Goal: Task Accomplishment & Management: Manage account settings

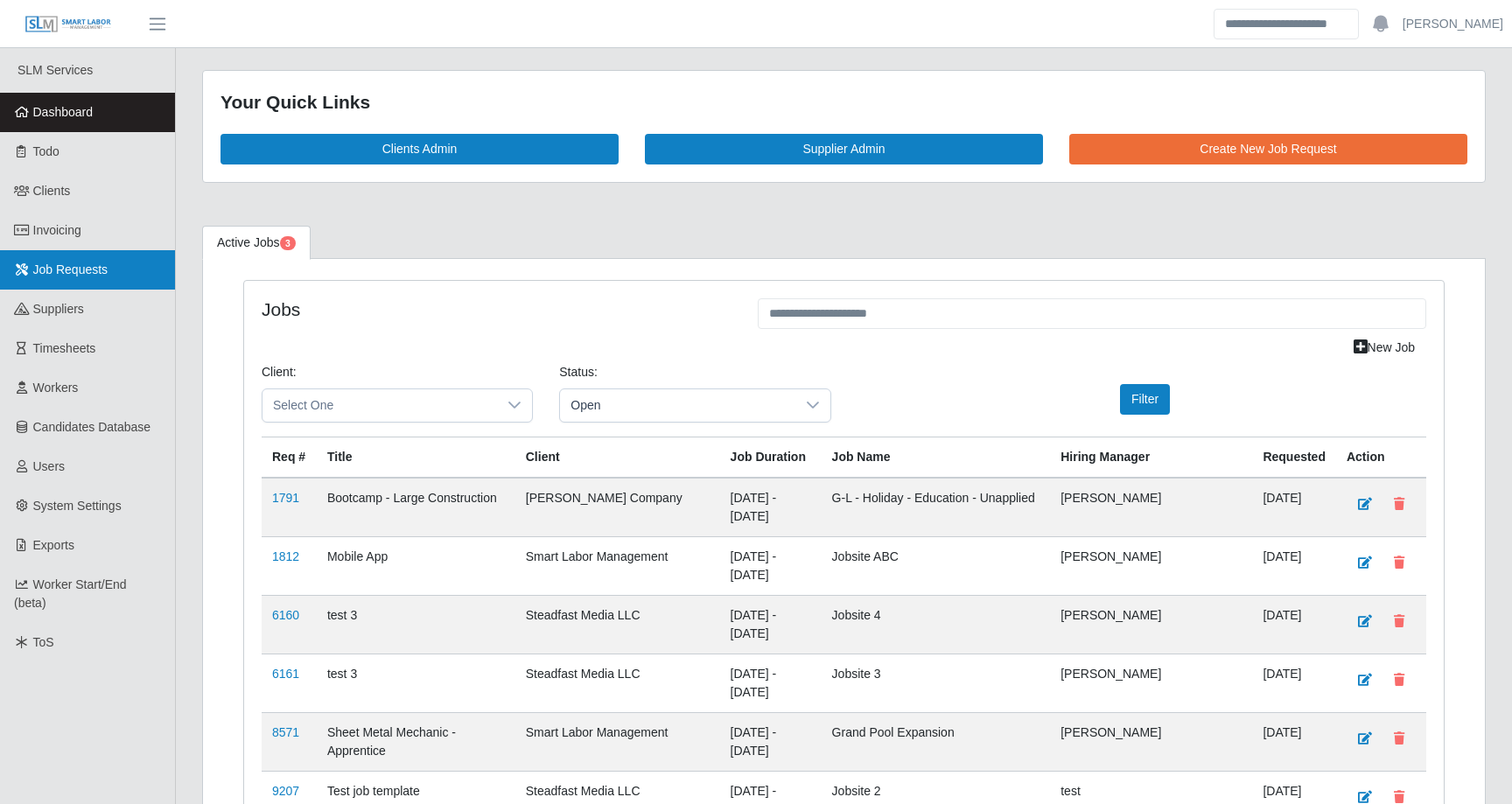
click at [78, 274] on span "Job Requests" at bounding box center [71, 270] width 75 height 14
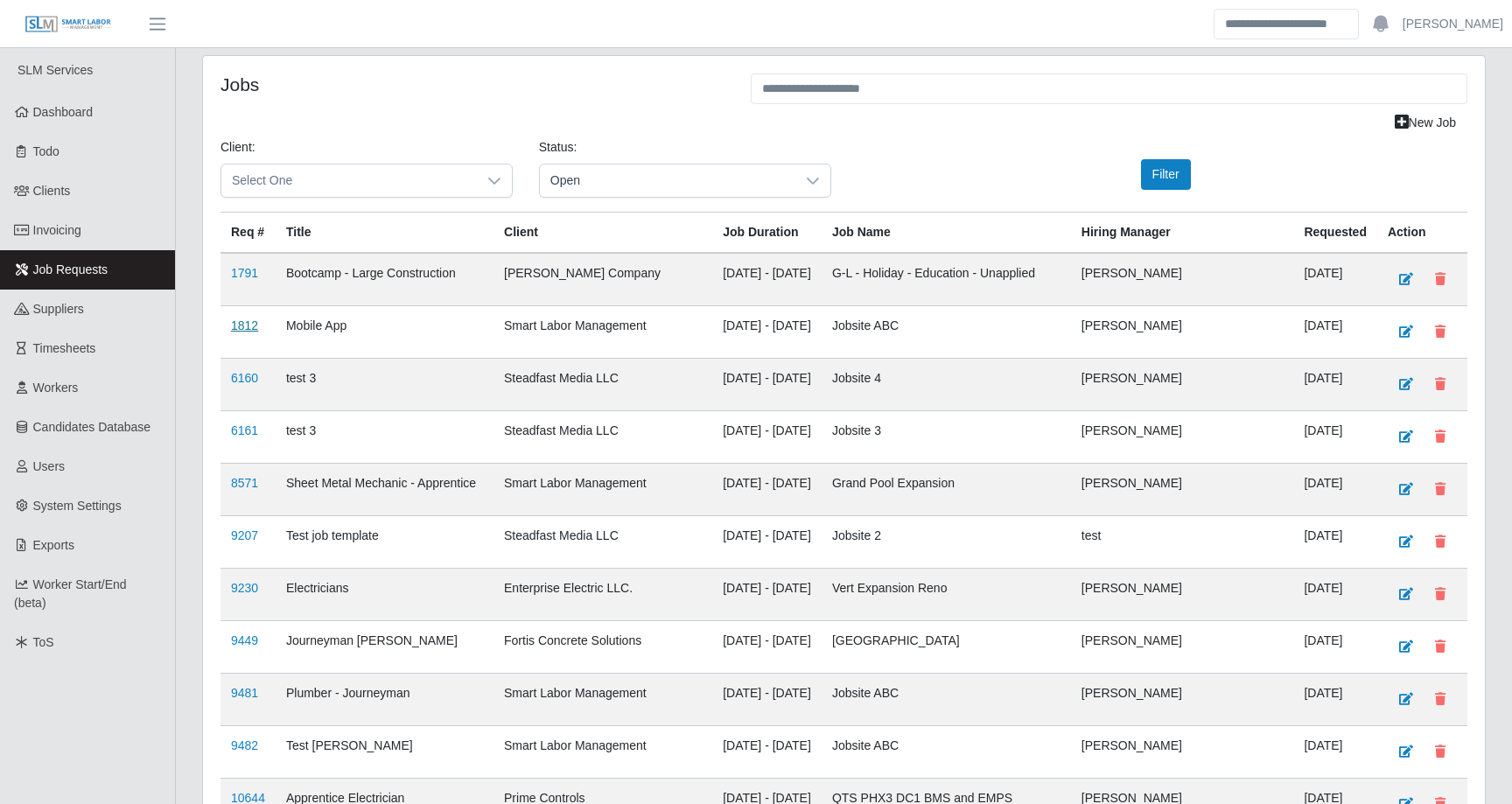
click at [247, 330] on link "1812" at bounding box center [244, 325] width 27 height 14
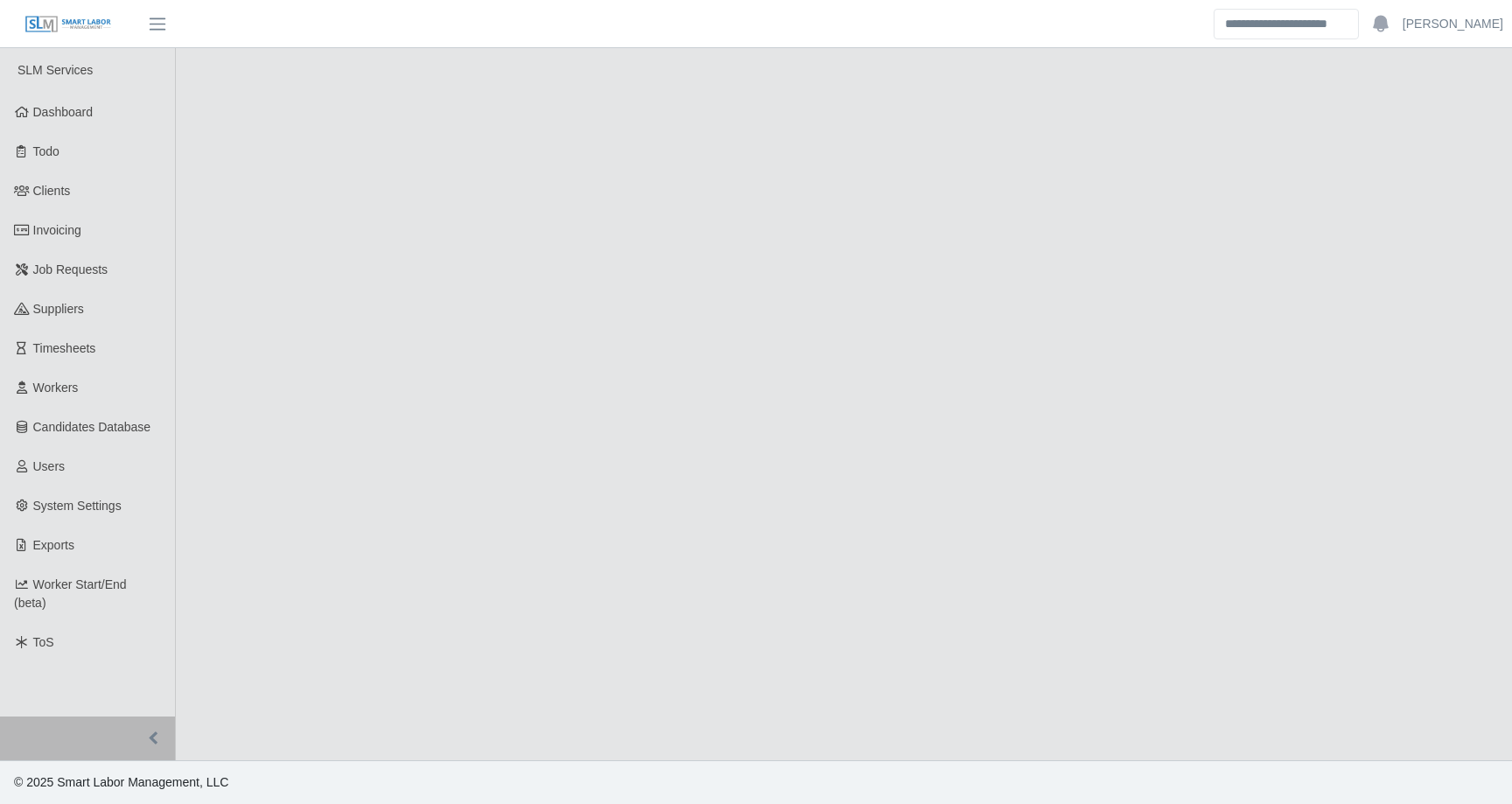
select select "****"
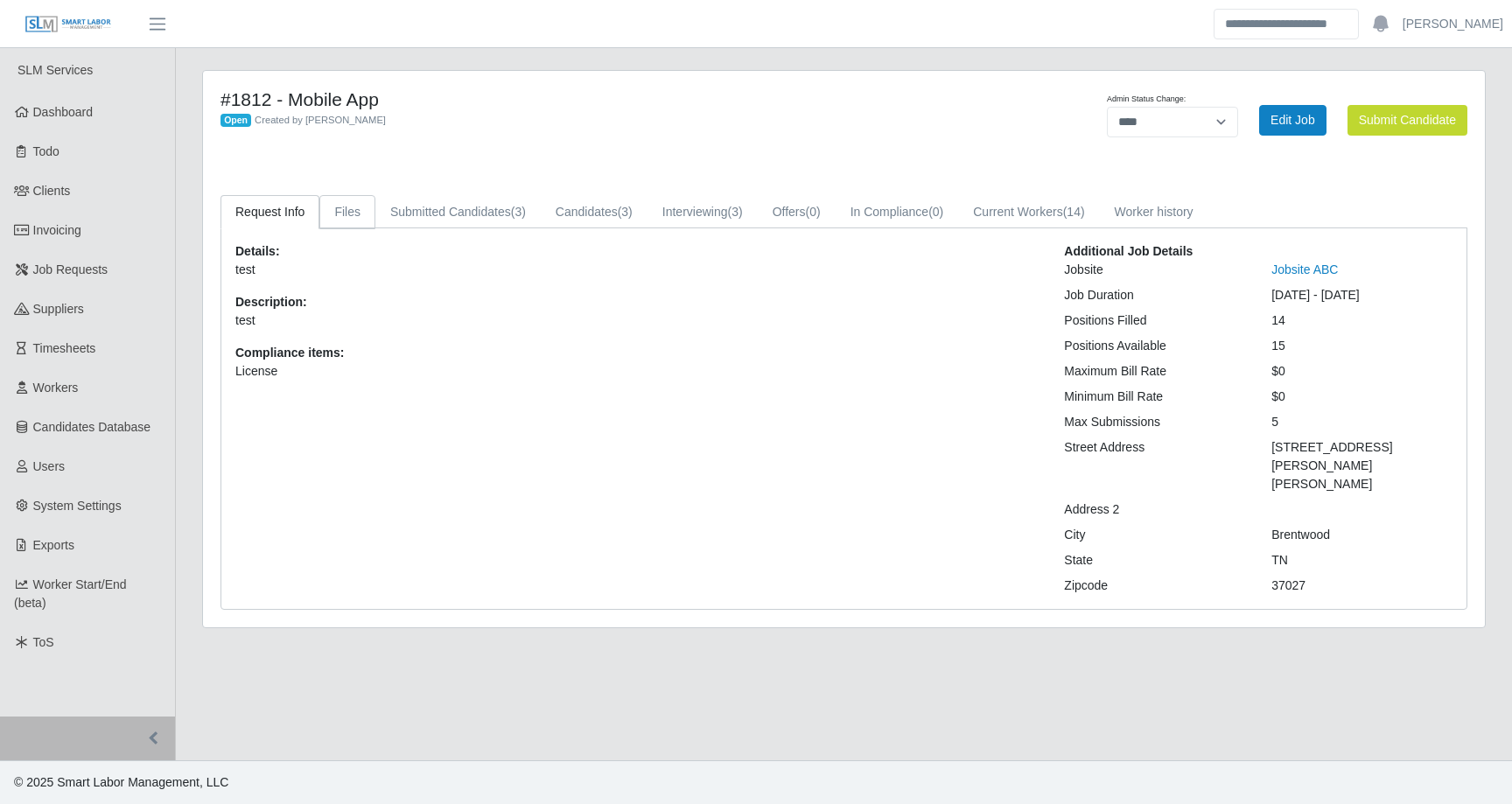
click at [358, 205] on link "Files" at bounding box center [348, 212] width 56 height 34
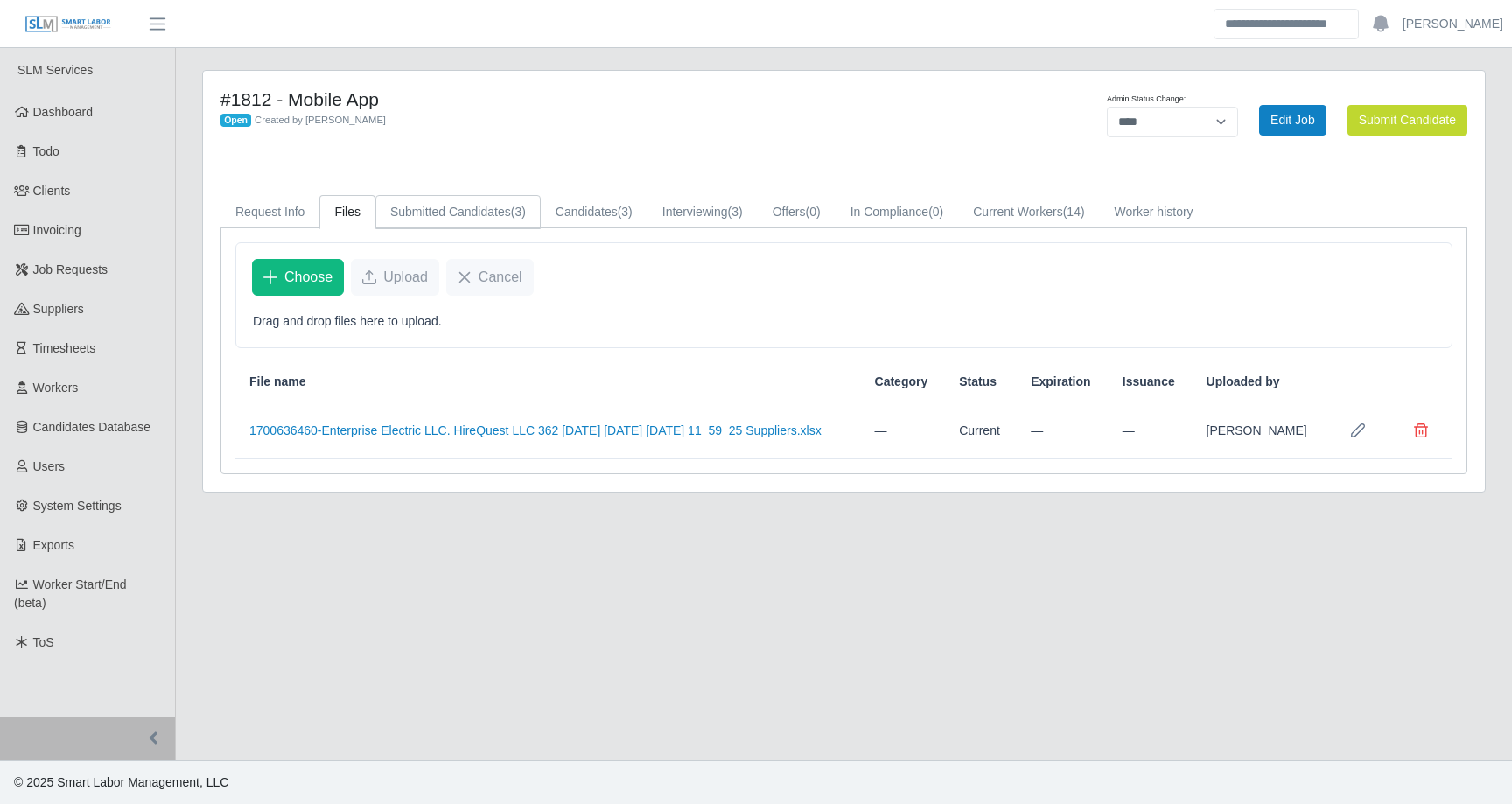
click at [435, 205] on link "Submitted Candidates (3)" at bounding box center [458, 212] width 165 height 34
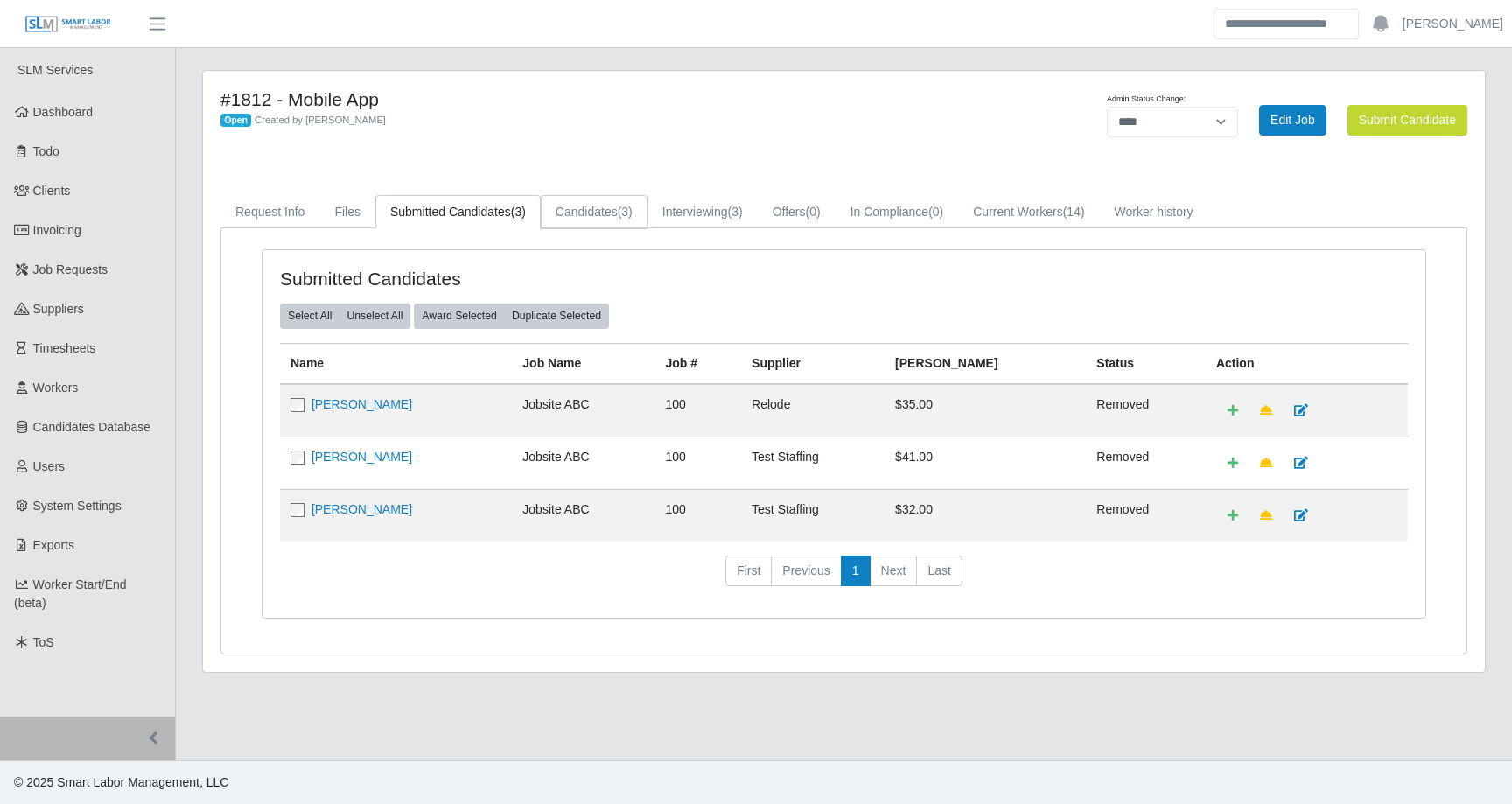
click at [583, 215] on link "Candidates (3)" at bounding box center [594, 212] width 107 height 34
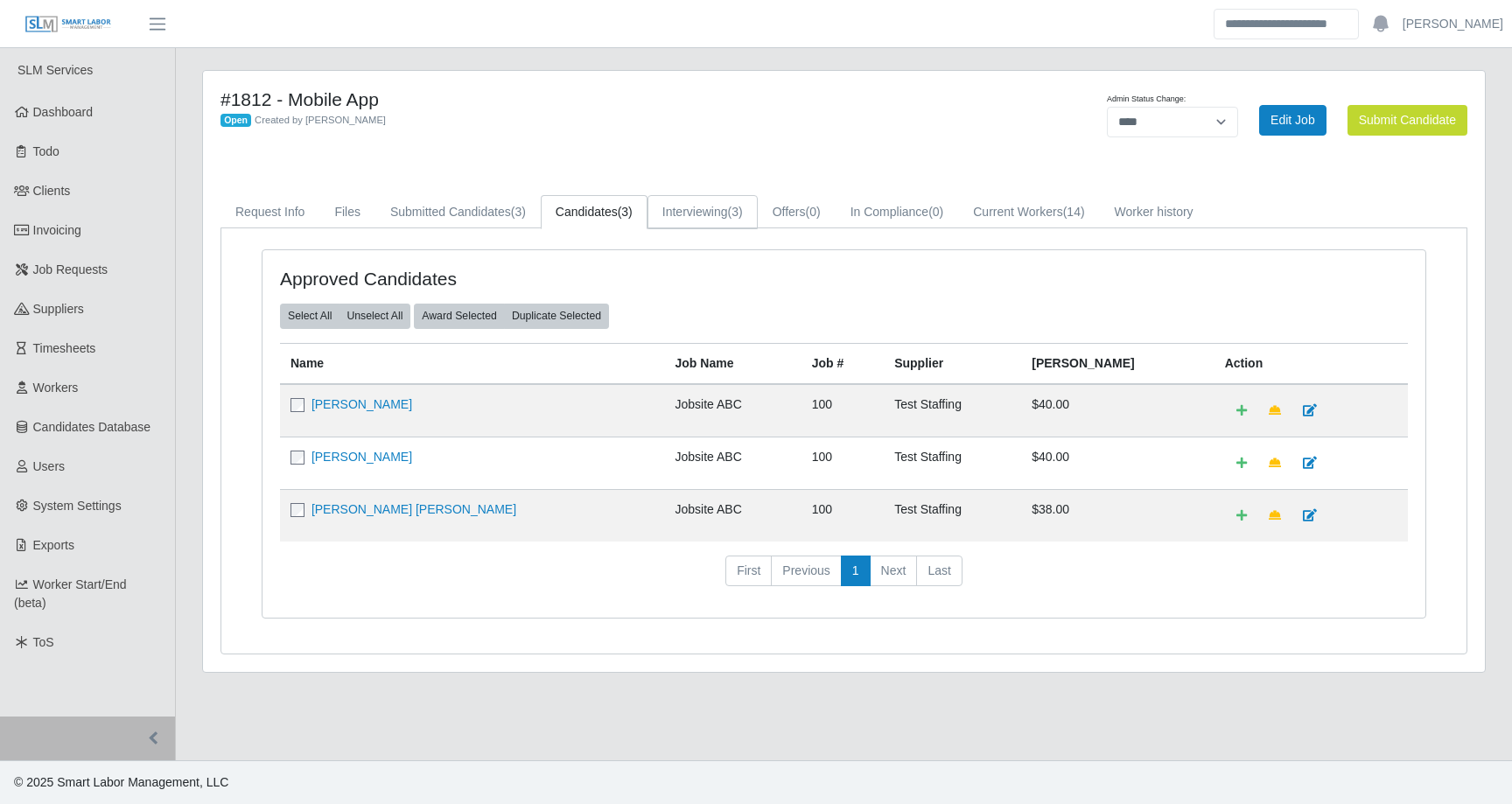
click at [715, 219] on link "Interviewing (3)" at bounding box center [703, 212] width 111 height 34
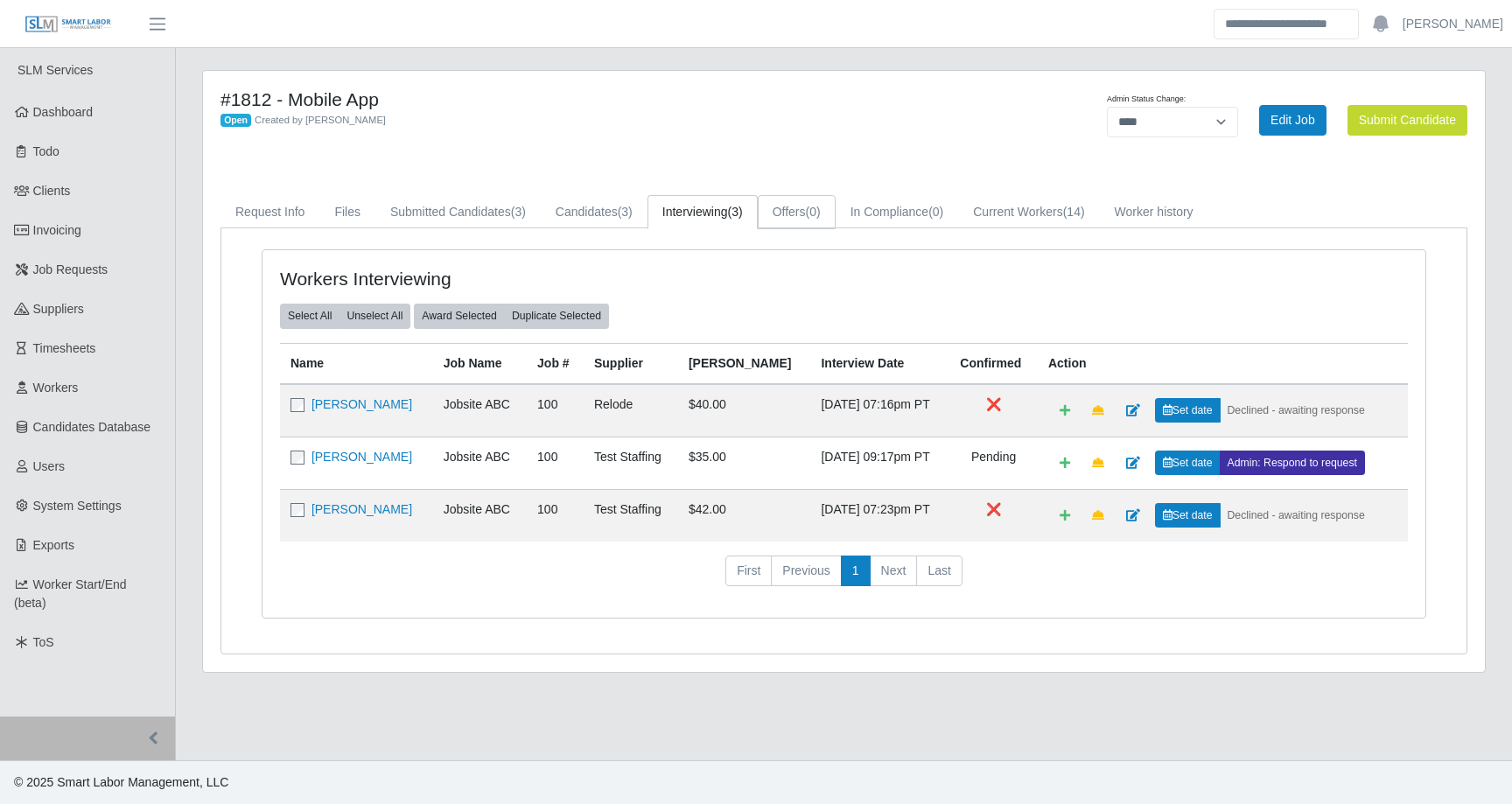
click at [814, 217] on link "Offers (0)" at bounding box center [797, 212] width 78 height 34
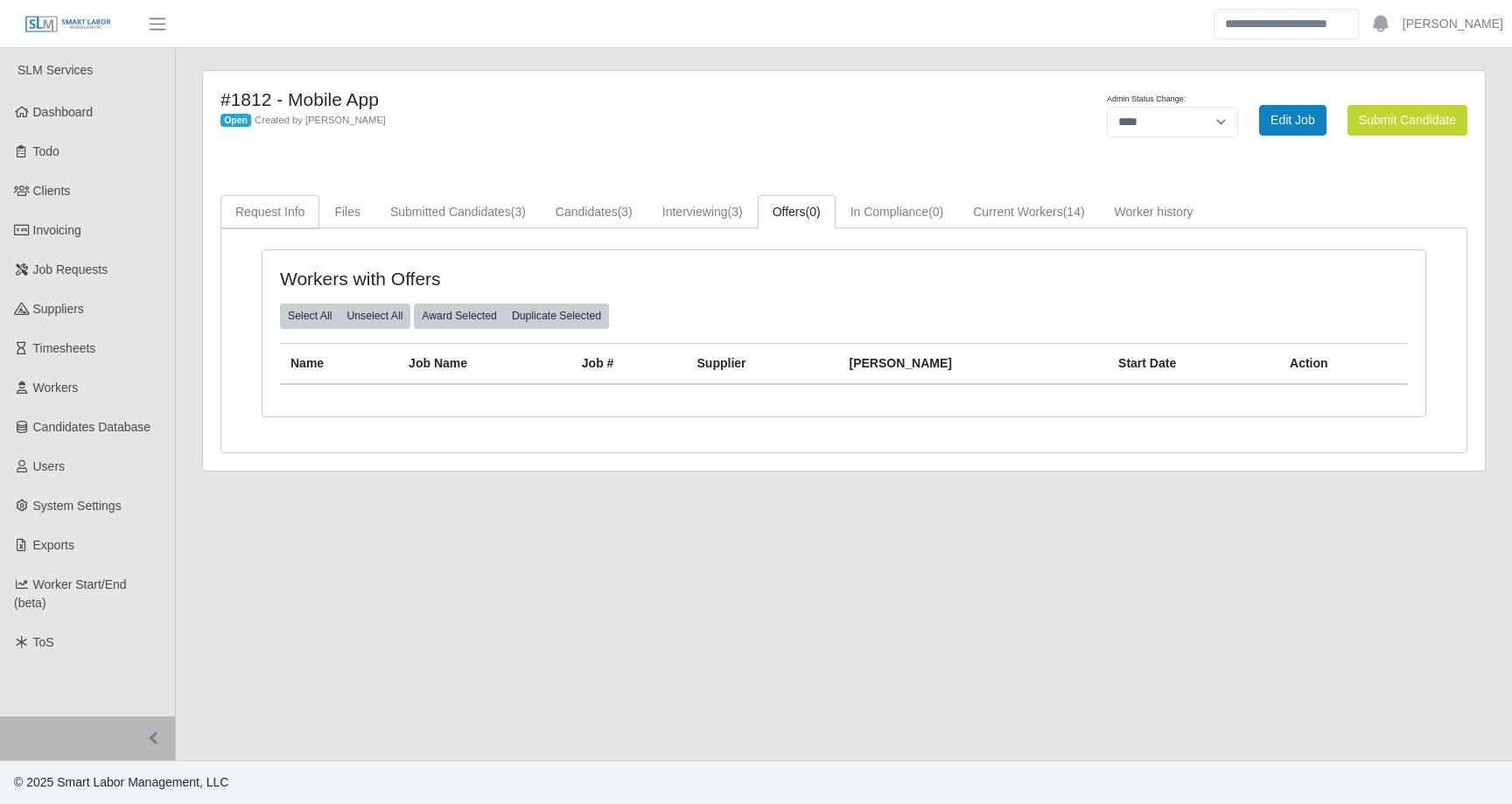
click at [267, 215] on link "Request Info" at bounding box center [270, 212] width 99 height 34
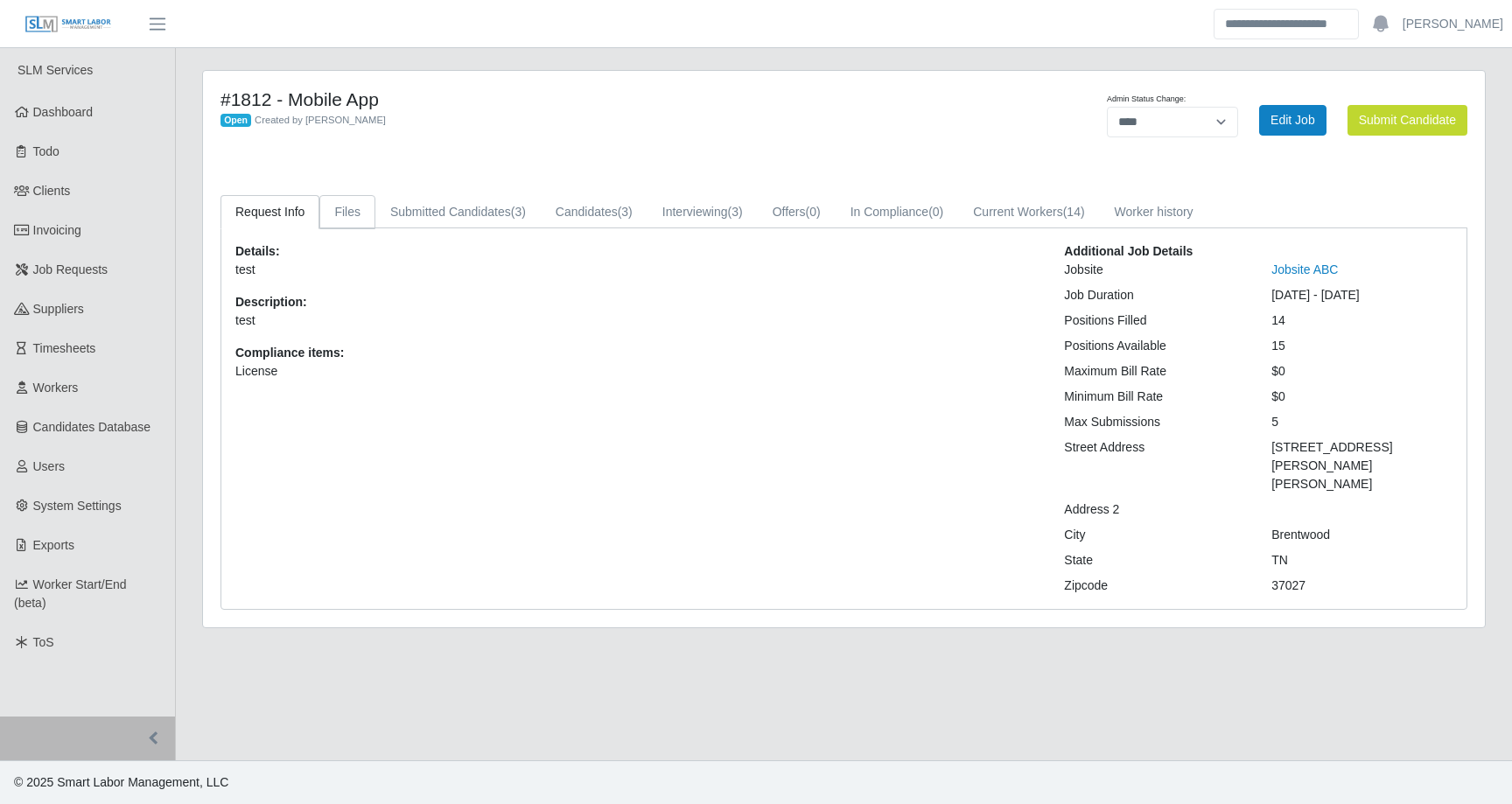
click at [352, 217] on link "Files" at bounding box center [348, 212] width 56 height 34
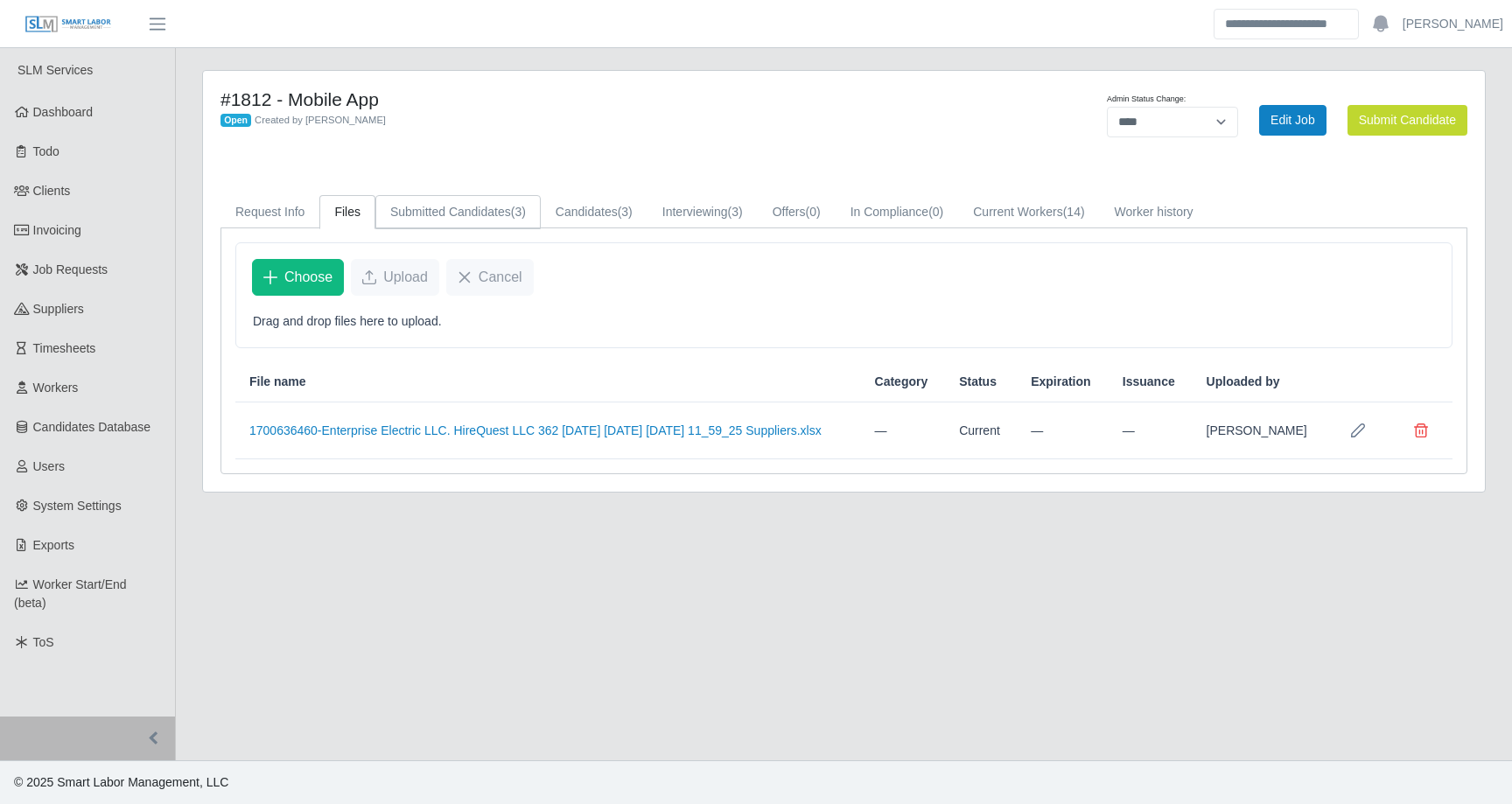
click at [440, 212] on link "Submitted Candidates (3)" at bounding box center [458, 212] width 165 height 34
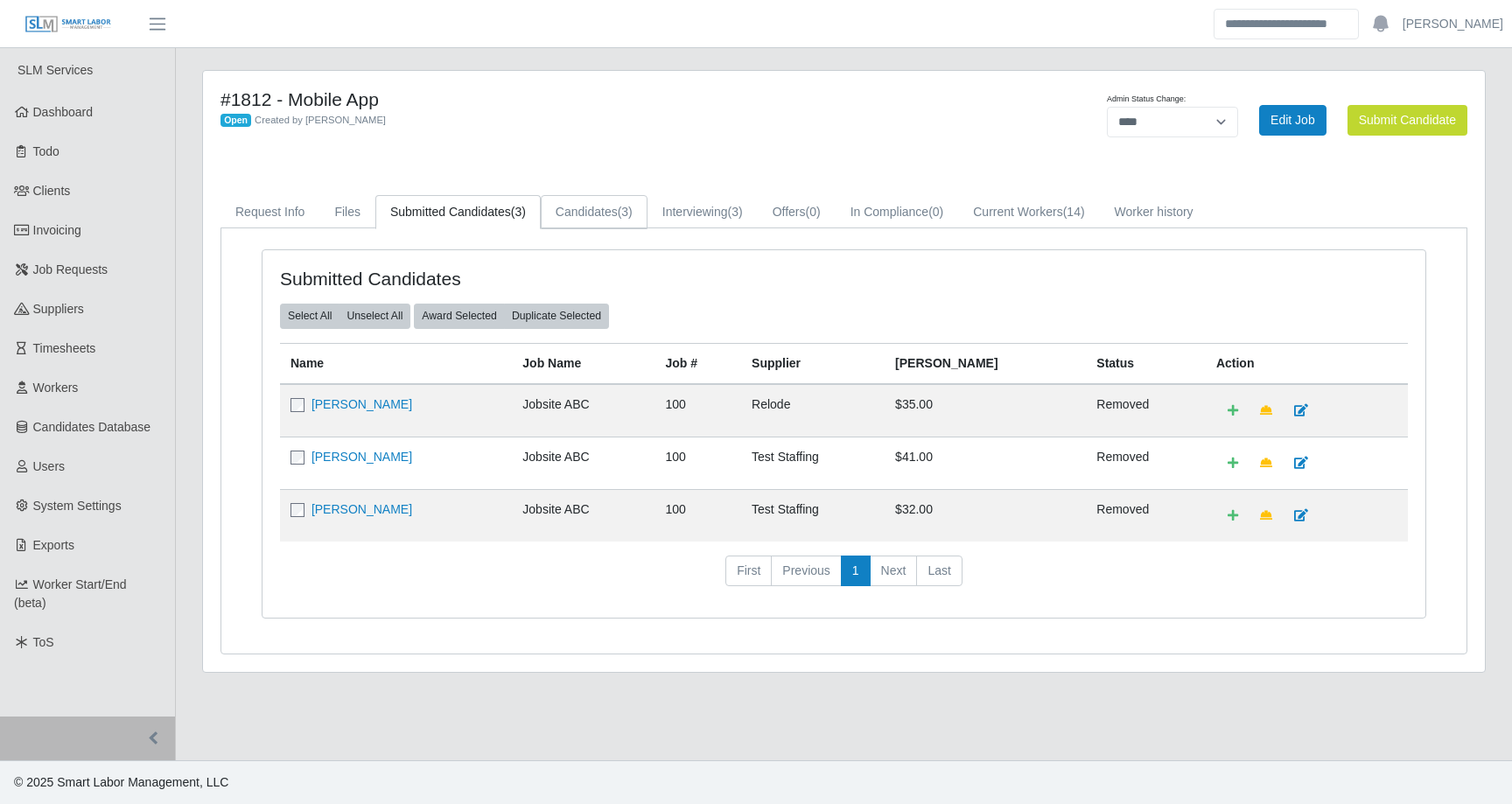
click at [606, 212] on link "Candidates (3)" at bounding box center [594, 212] width 107 height 34
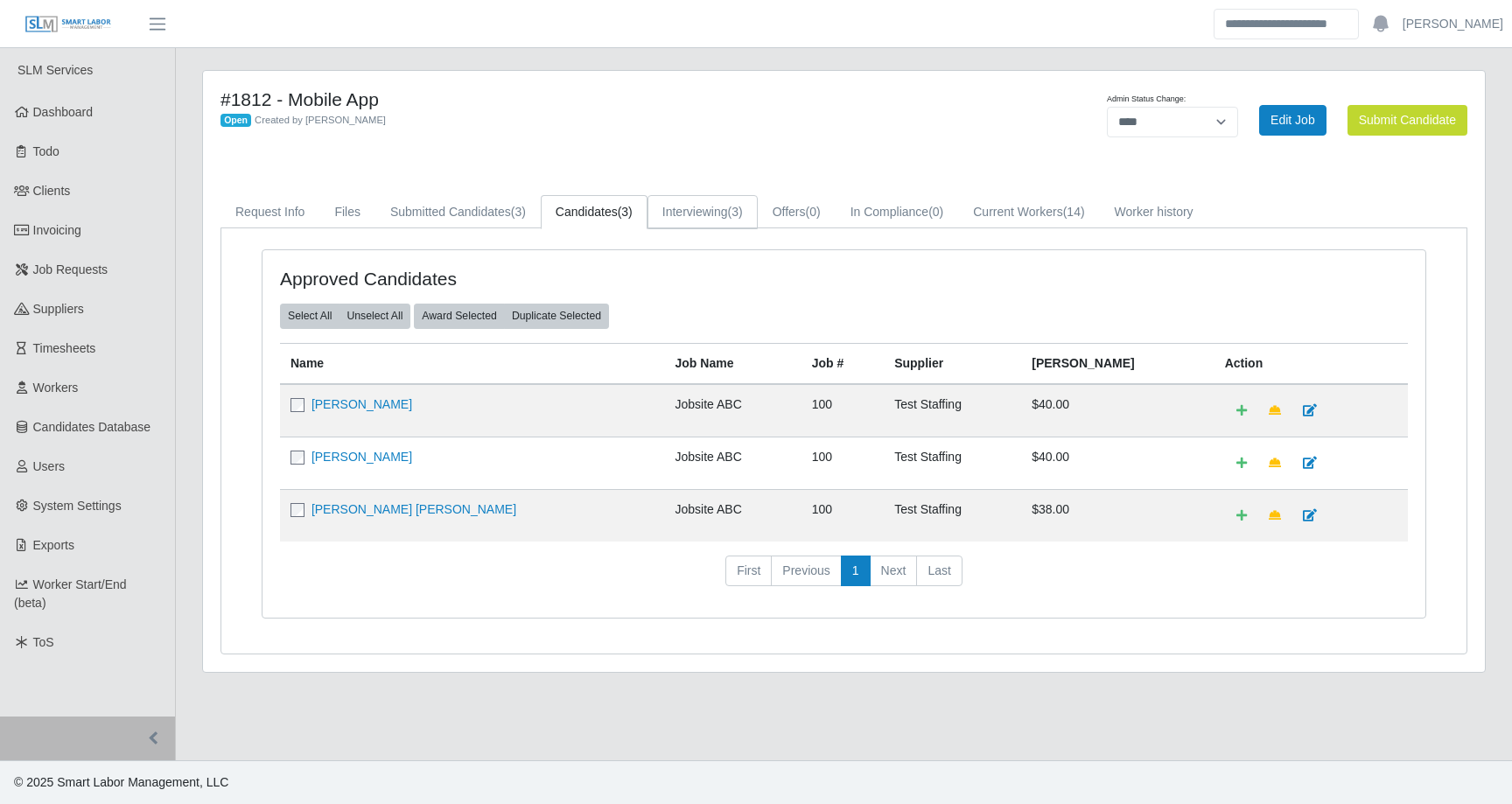
click at [699, 224] on link "Interviewing (3)" at bounding box center [703, 212] width 111 height 34
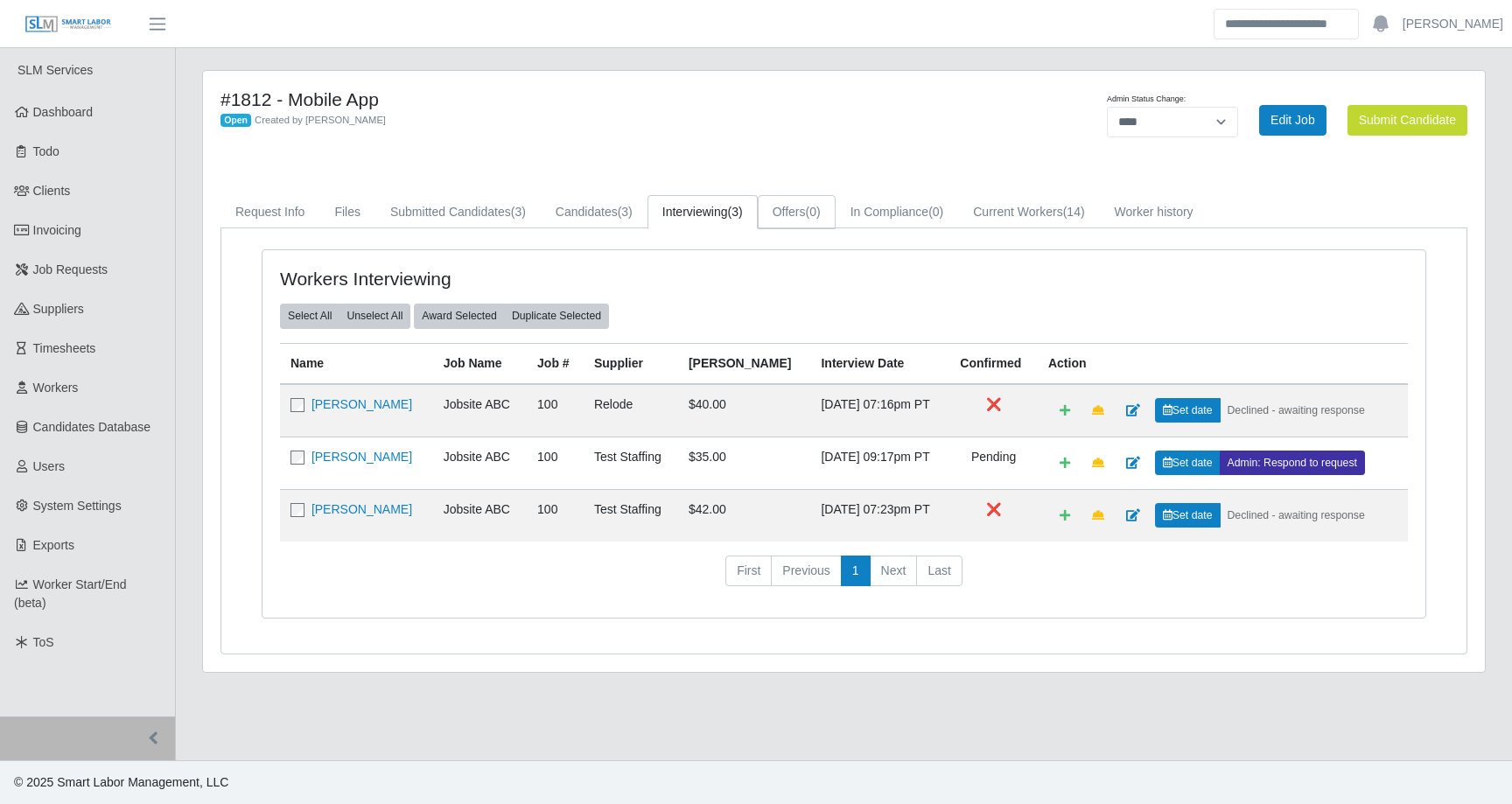
click at [829, 205] on link "Offers (0)" at bounding box center [797, 212] width 78 height 34
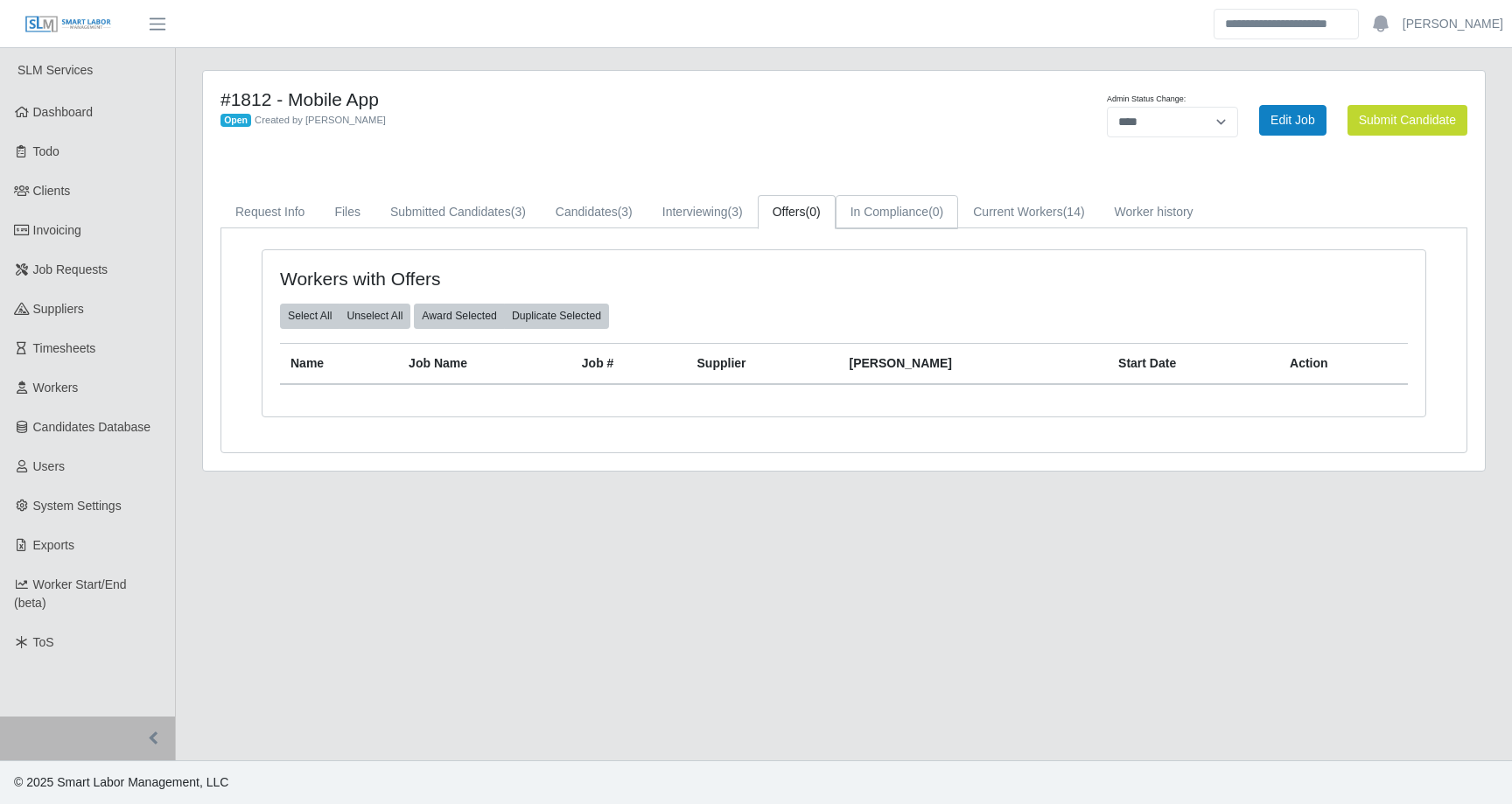
click at [932, 214] on link "In Compliance (0)" at bounding box center [897, 212] width 124 height 34
click at [1057, 211] on link "Current Workers (14)" at bounding box center [1029, 212] width 141 height 34
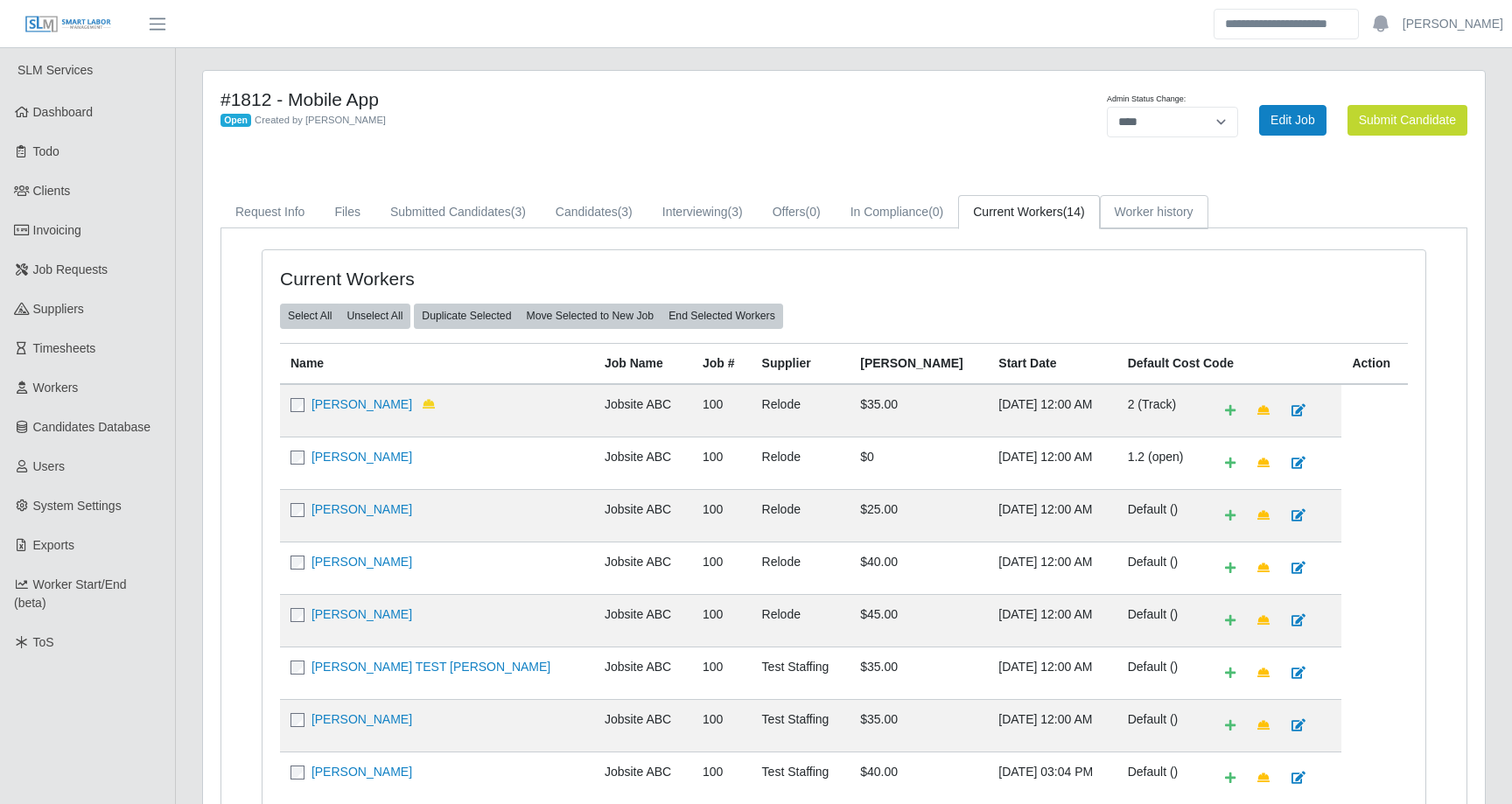
click at [1177, 213] on link "Worker history" at bounding box center [1154, 212] width 109 height 34
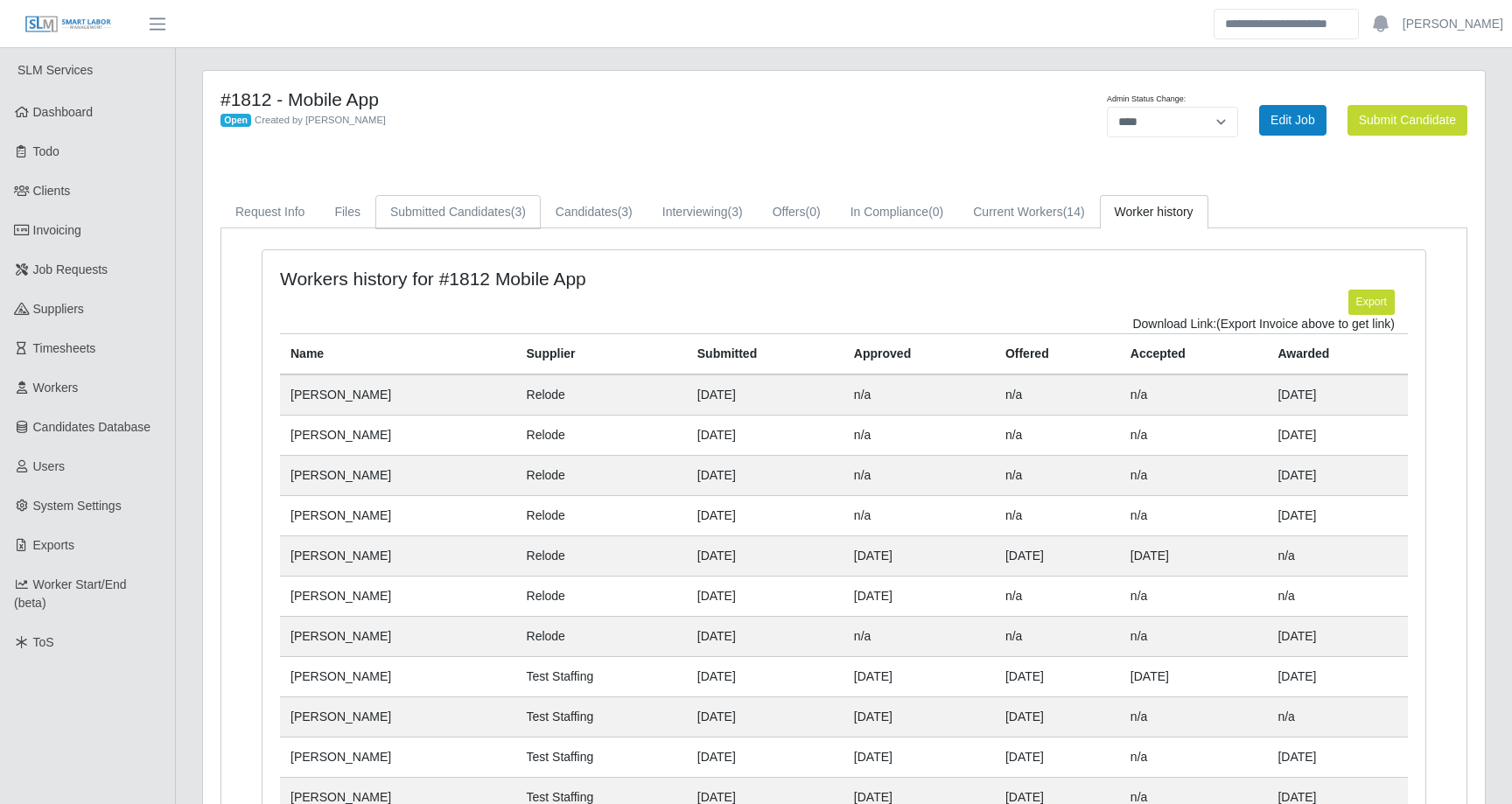
click at [454, 226] on link "Submitted Candidates (3)" at bounding box center [458, 212] width 165 height 34
